Goal: Communication & Community: Connect with others

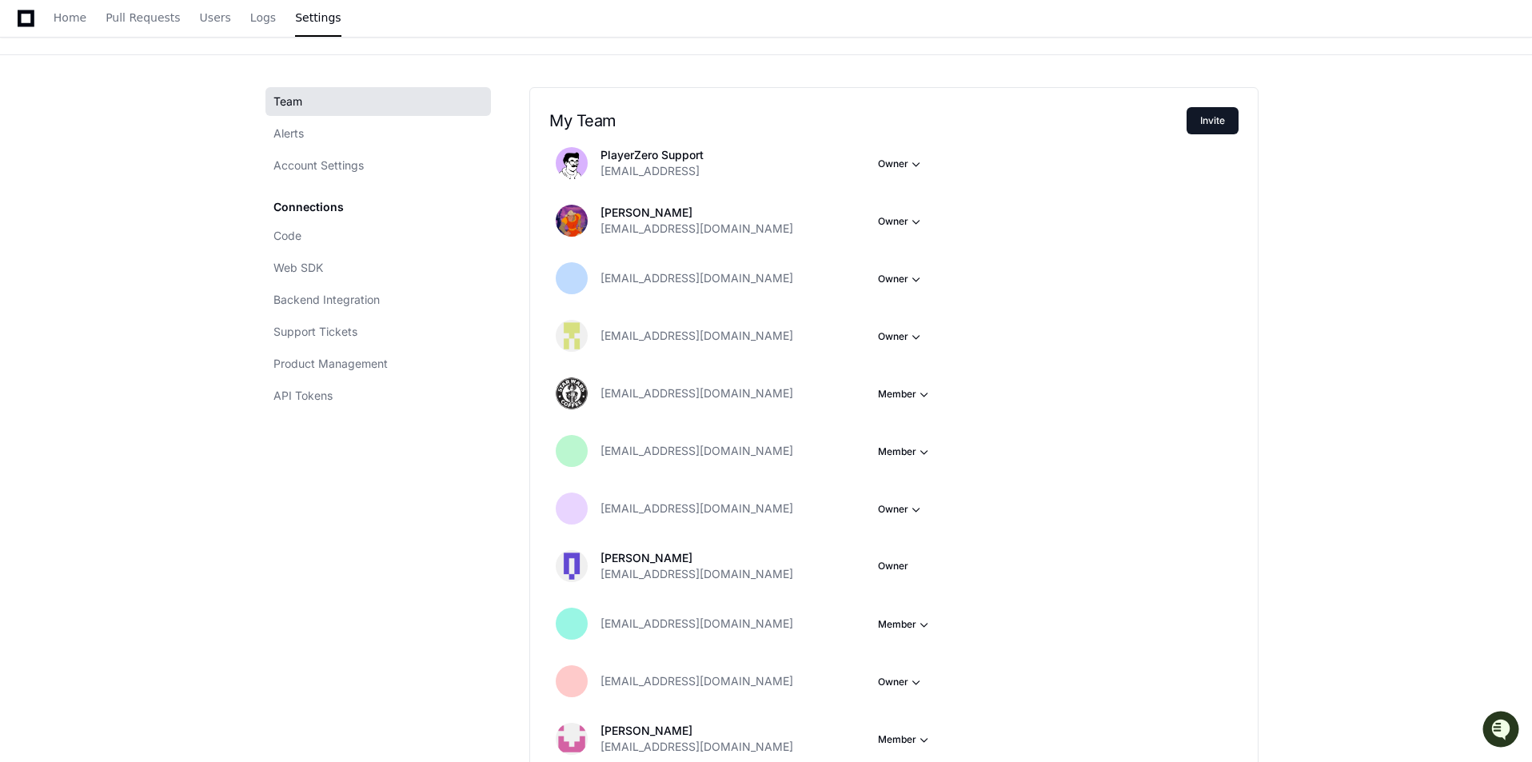
scroll to position [160, 0]
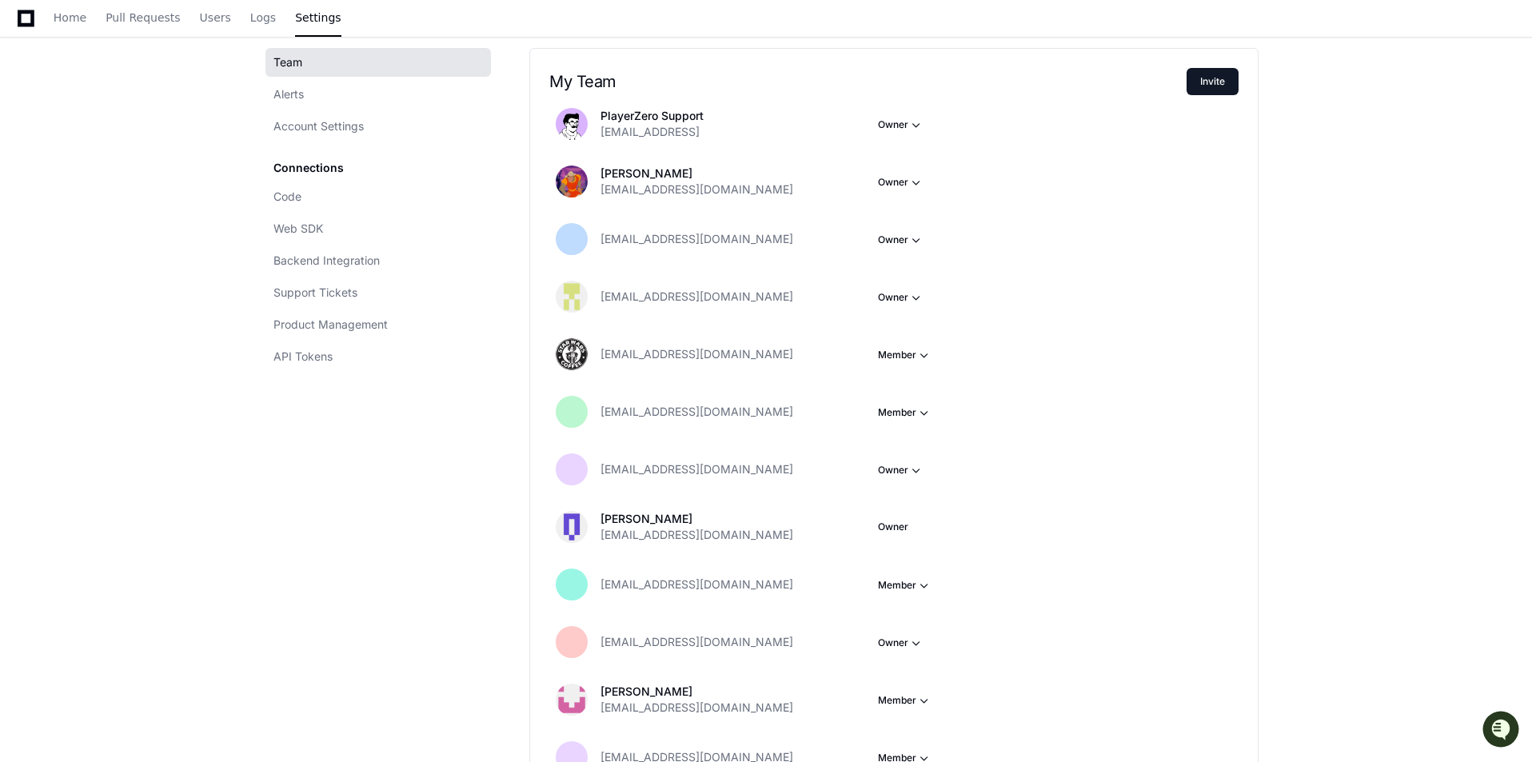
click at [1210, 84] on button "Invite" at bounding box center [1213, 81] width 52 height 27
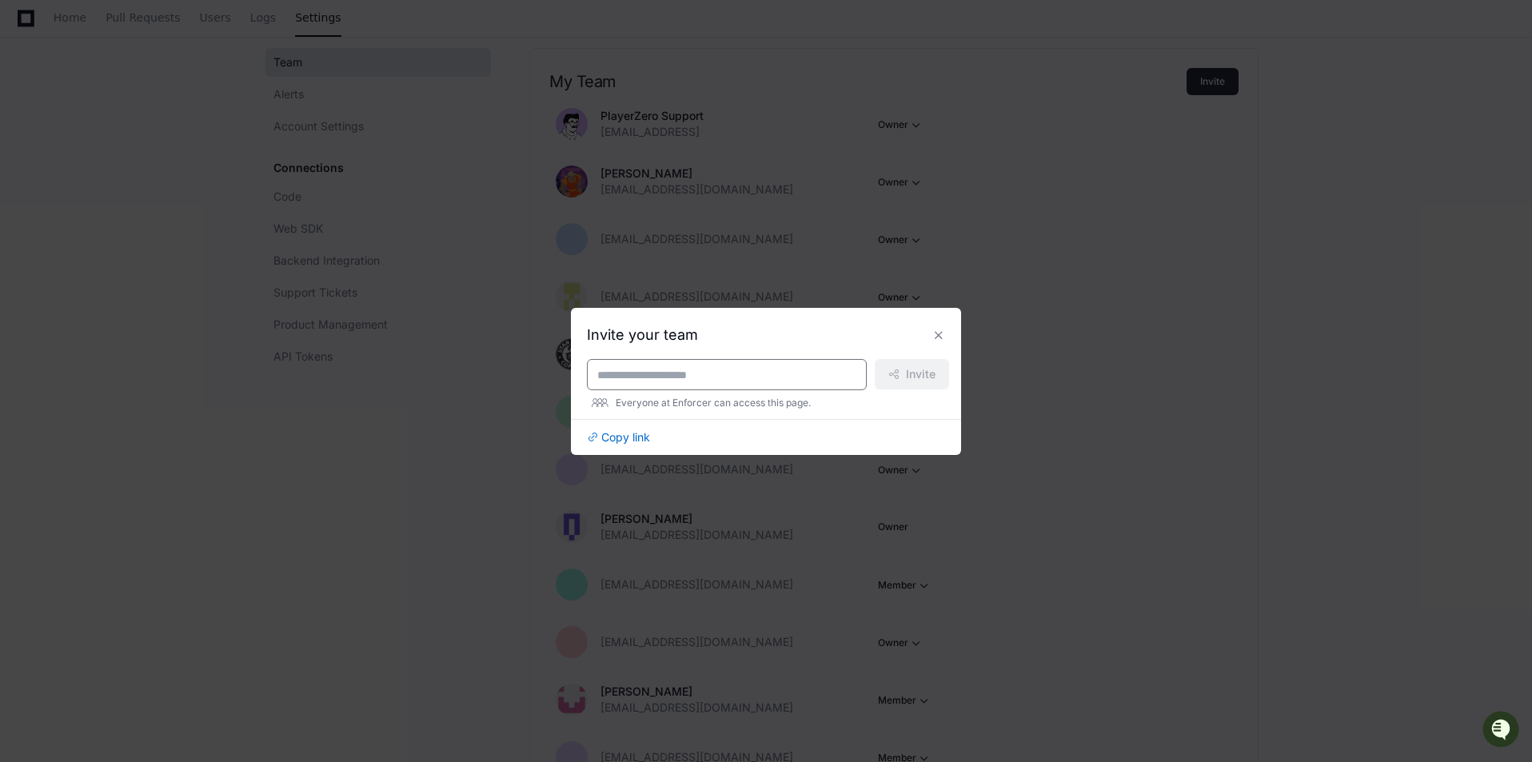
click at [813, 377] on input at bounding box center [726, 375] width 259 height 16
click at [940, 333] on button at bounding box center [939, 335] width 26 height 26
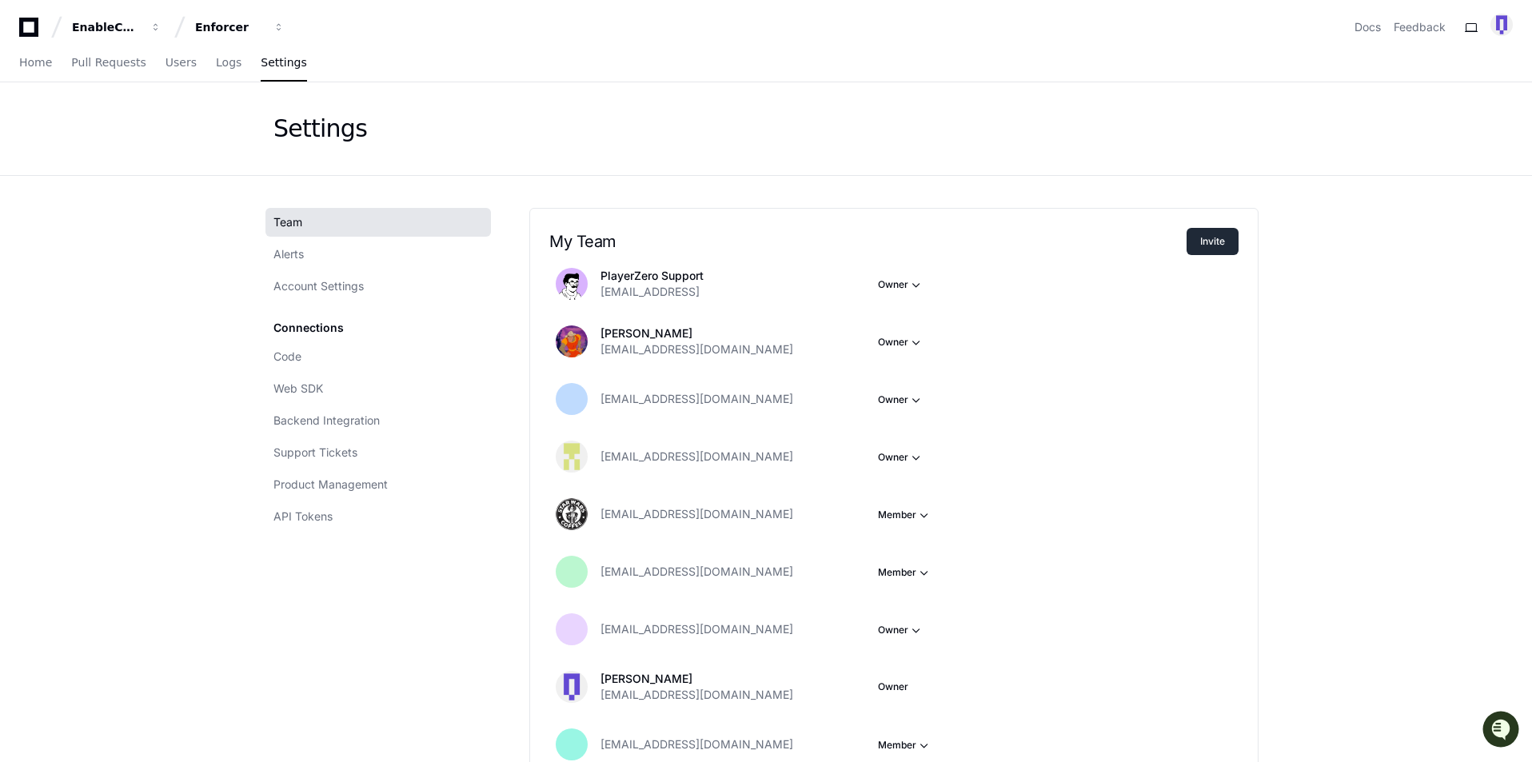
click at [1227, 245] on button "Invite" at bounding box center [1213, 241] width 52 height 27
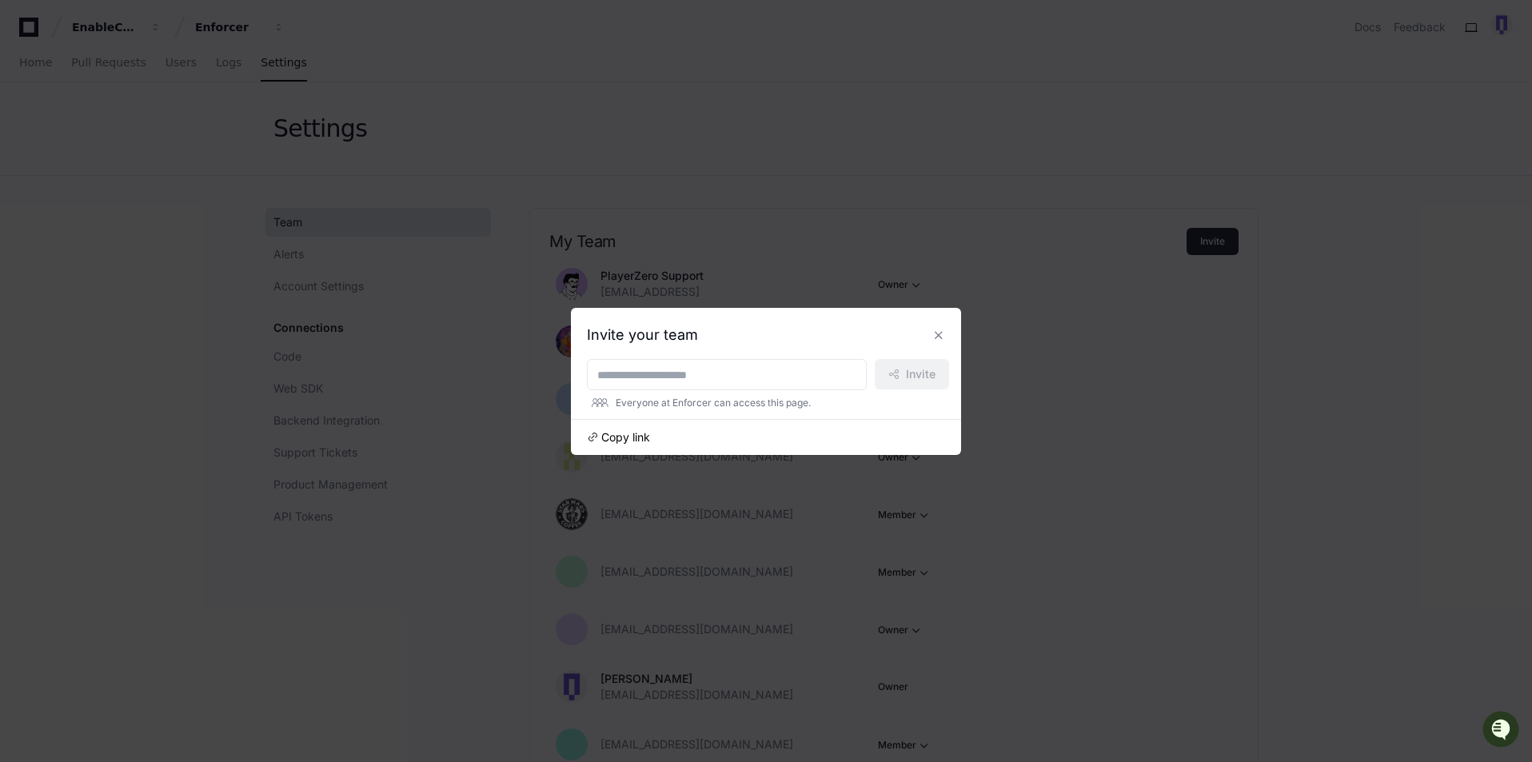
click at [628, 436] on span "Copy link" at bounding box center [625, 437] width 49 height 16
click at [945, 334] on button at bounding box center [939, 335] width 26 height 26
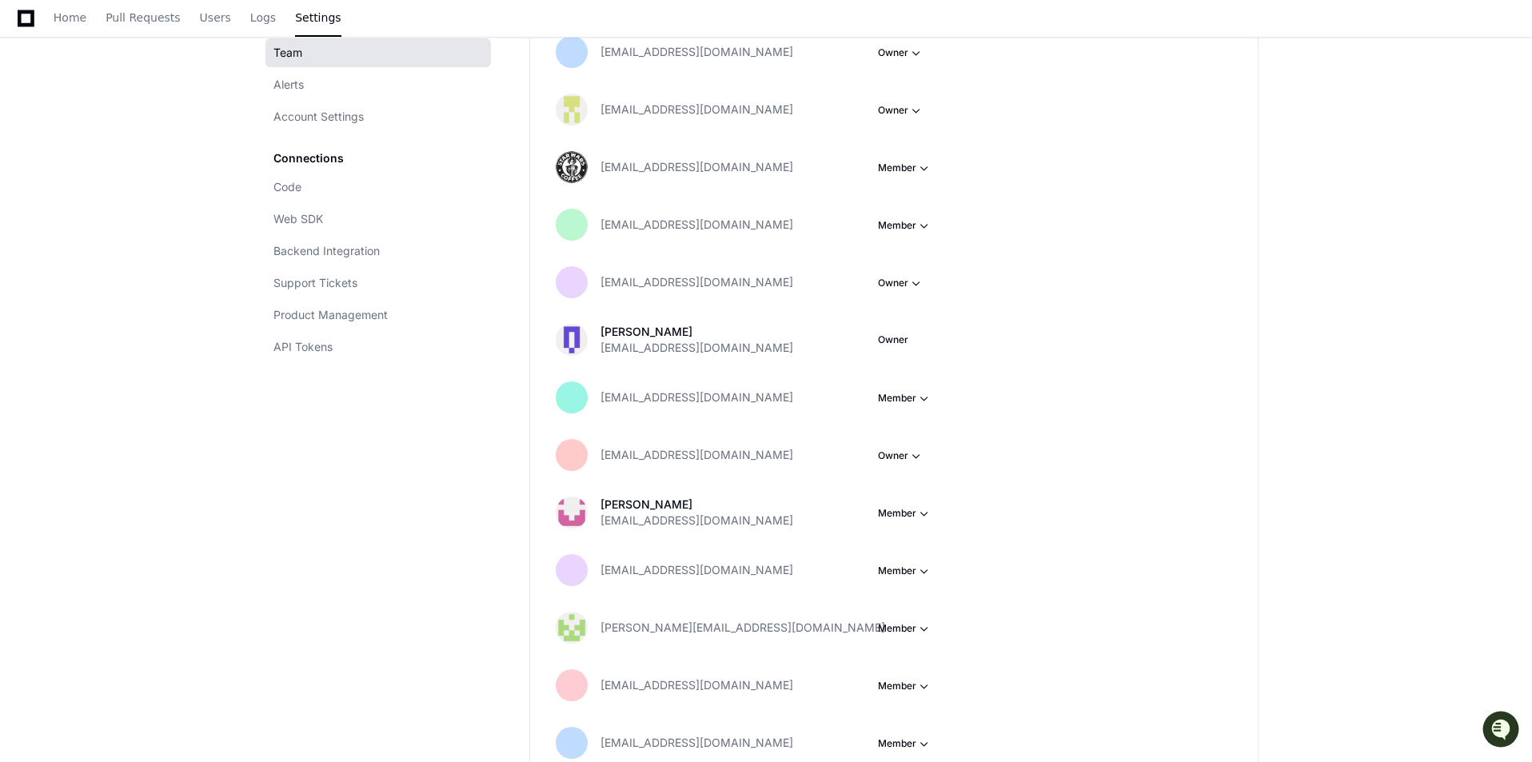
scroll to position [320, 0]
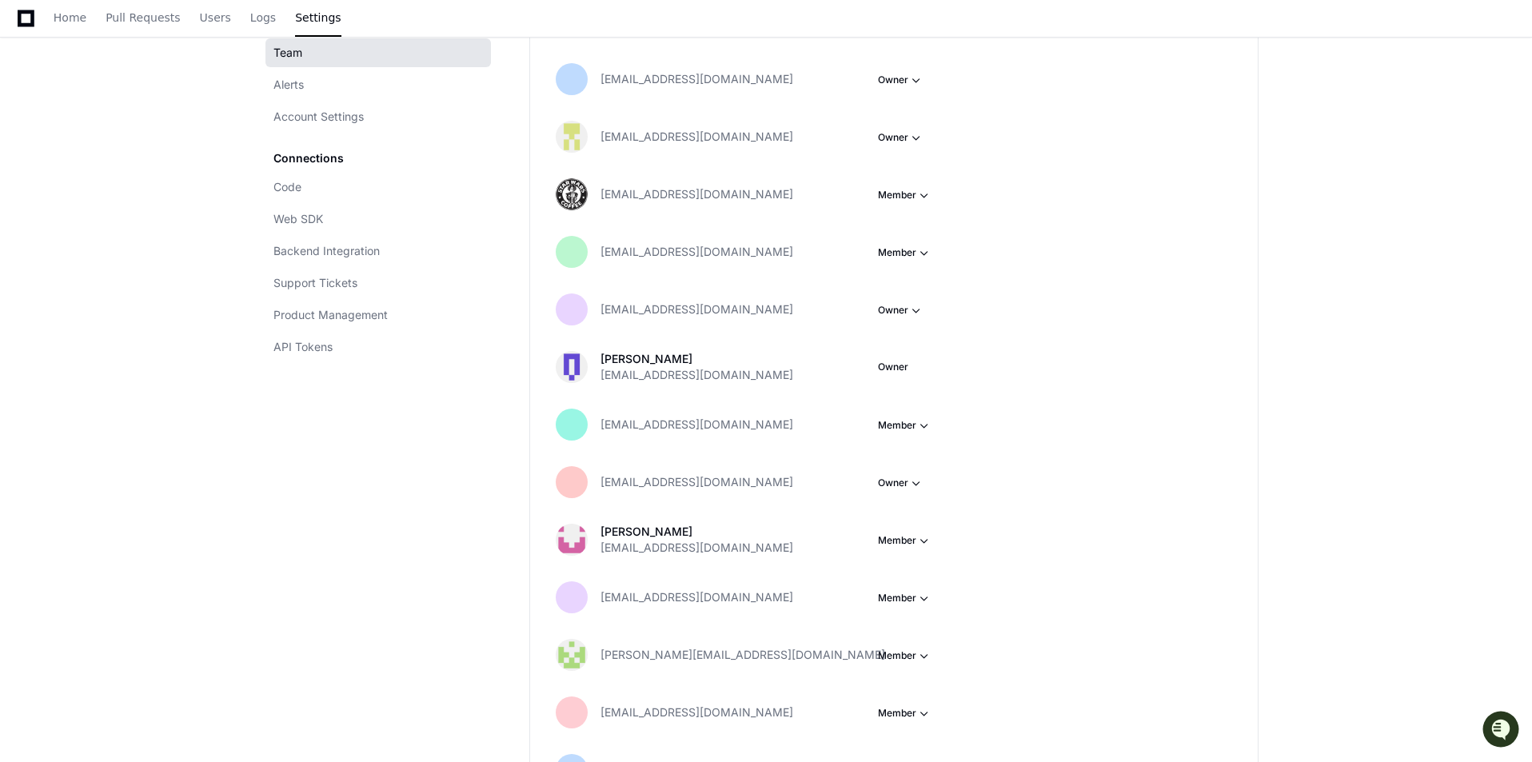
click at [422, 515] on div "Team Alerts Account Settings Connections Code Web SDK Backend Integration Suppo…" at bounding box center [383, 662] width 218 height 1548
click at [465, 584] on div "Team Alerts Account Settings Connections Code Web SDK Backend Integration Suppo…" at bounding box center [383, 662] width 218 height 1548
click at [20, 16] on icon at bounding box center [26, 18] width 17 height 17
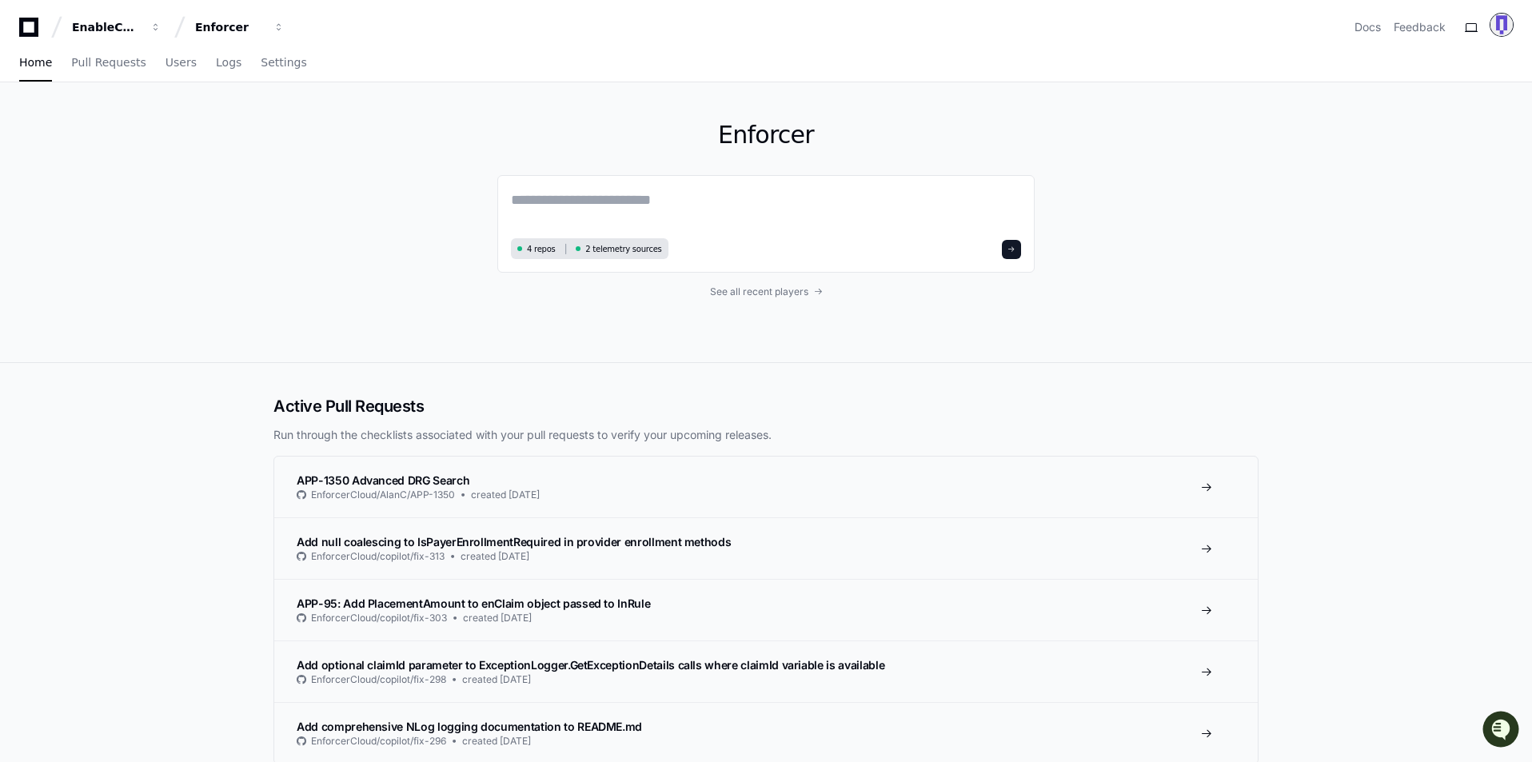
click at [1512, 27] on img at bounding box center [1502, 25] width 22 height 22
click at [1404, 92] on div "Signed in as [EMAIL_ADDRESS][DOMAIN_NAME] User Settings Log Out" at bounding box center [1437, 140] width 99 height 151
click at [1512, 20] on img at bounding box center [1502, 25] width 22 height 22
click at [1396, 190] on button "Log Out" at bounding box center [1437, 203] width 99 height 26
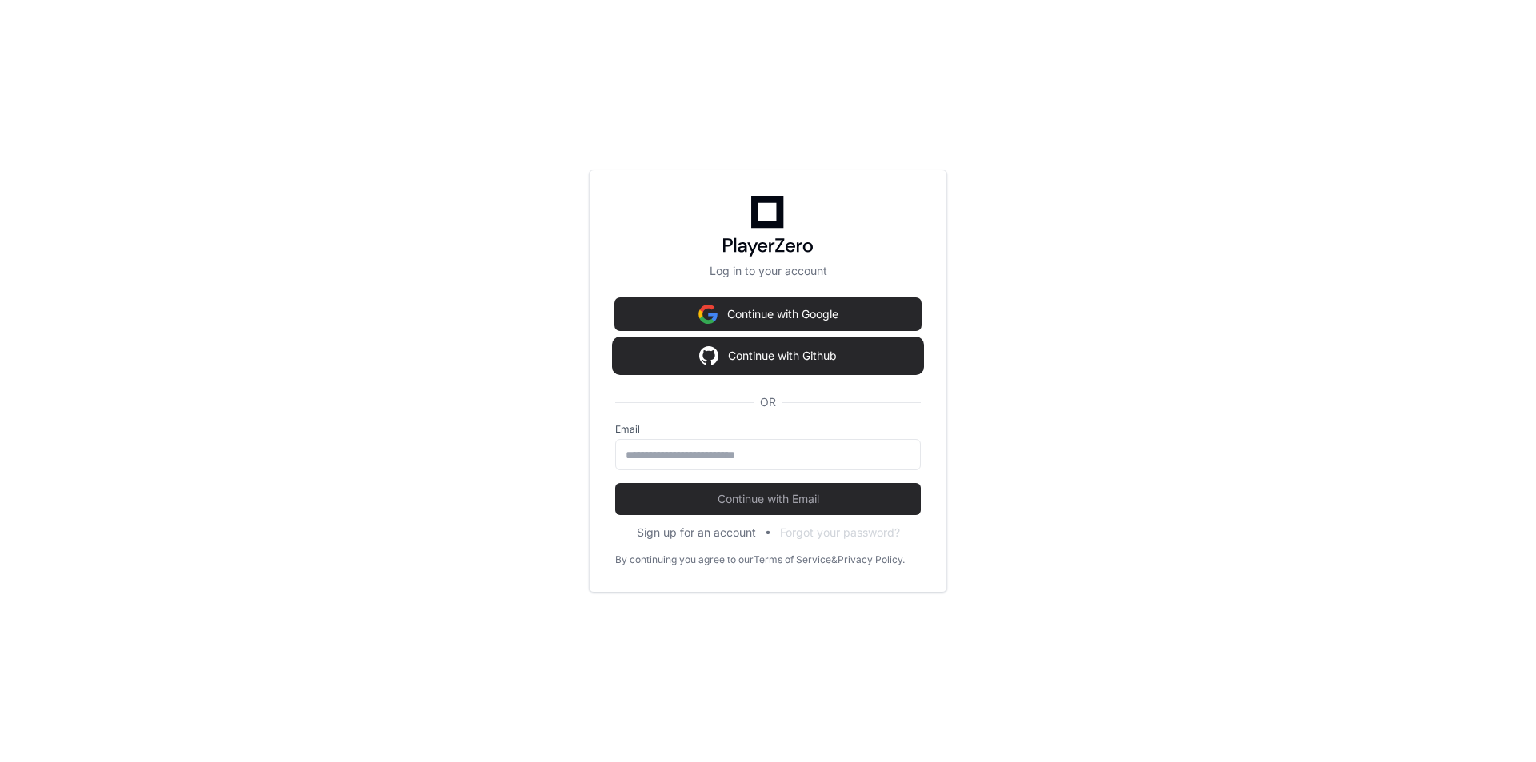
click at [793, 359] on button "Continue with Github" at bounding box center [768, 356] width 306 height 32
